Goal: Transaction & Acquisition: Purchase product/service

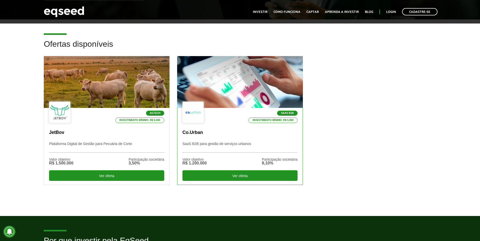
scroll to position [126, 0]
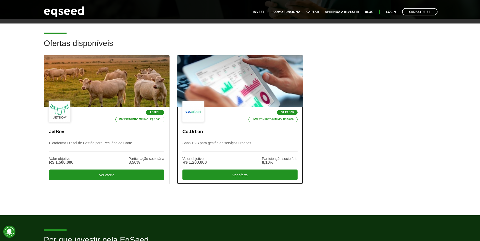
click at [240, 87] on div at bounding box center [239, 81] width 151 height 62
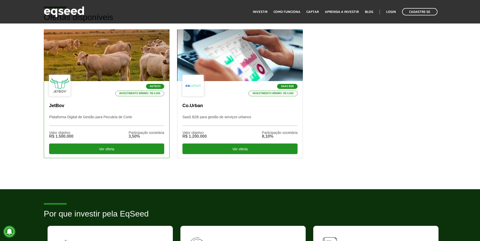
scroll to position [152, 0]
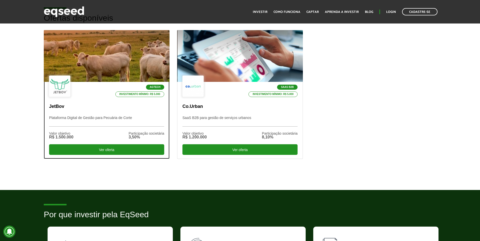
click at [115, 62] on div at bounding box center [106, 56] width 151 height 62
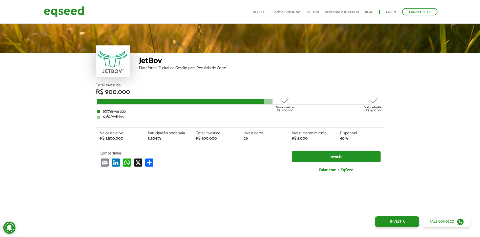
scroll to position [623, 0]
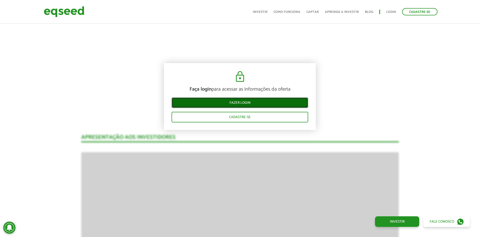
click at [242, 103] on link "Fazer login" at bounding box center [239, 103] width 137 height 11
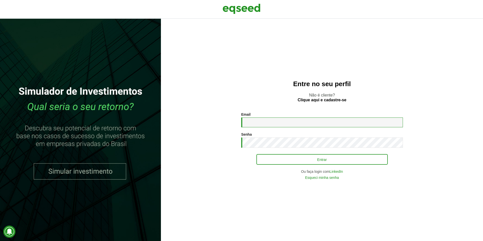
type input "**********"
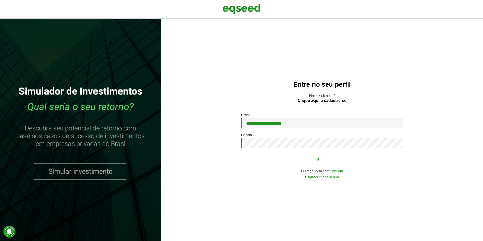
click at [295, 159] on button "Entrar" at bounding box center [322, 160] width 131 height 10
